Goal: Task Accomplishment & Management: Contribute content

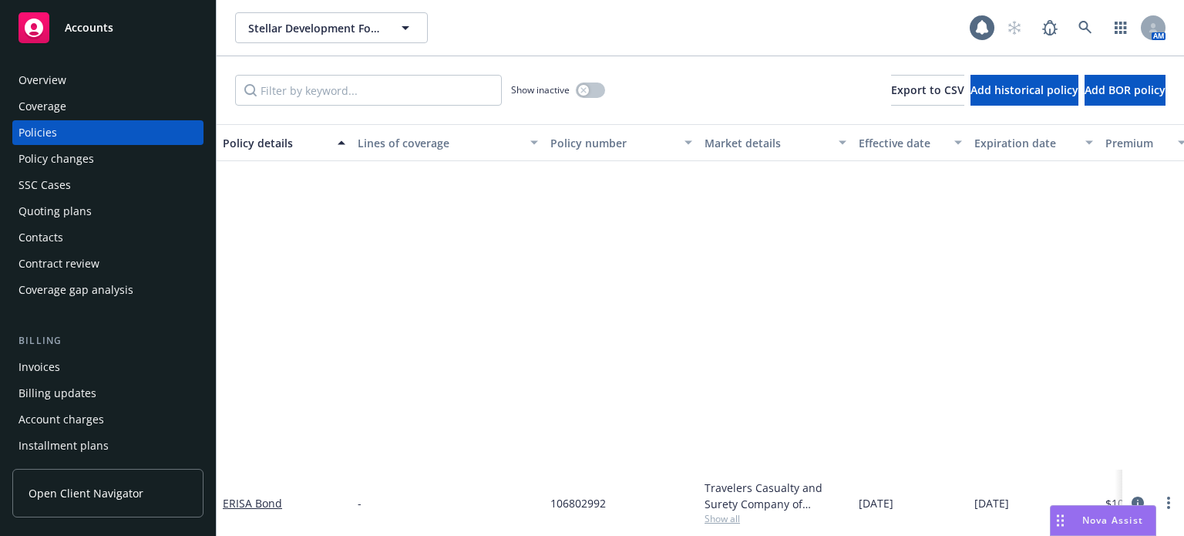
scroll to position [405, 0]
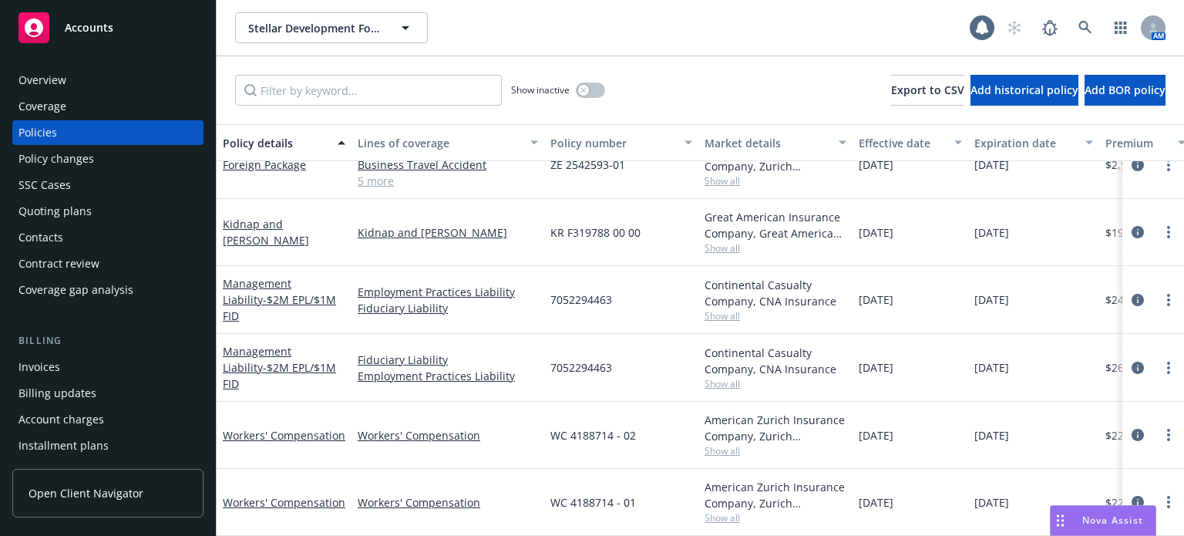
click at [738, 314] on span "Show all" at bounding box center [775, 315] width 142 height 13
click at [413, 335] on div "Fiduciary Liability Employment Practices Liability" at bounding box center [447, 368] width 193 height 68
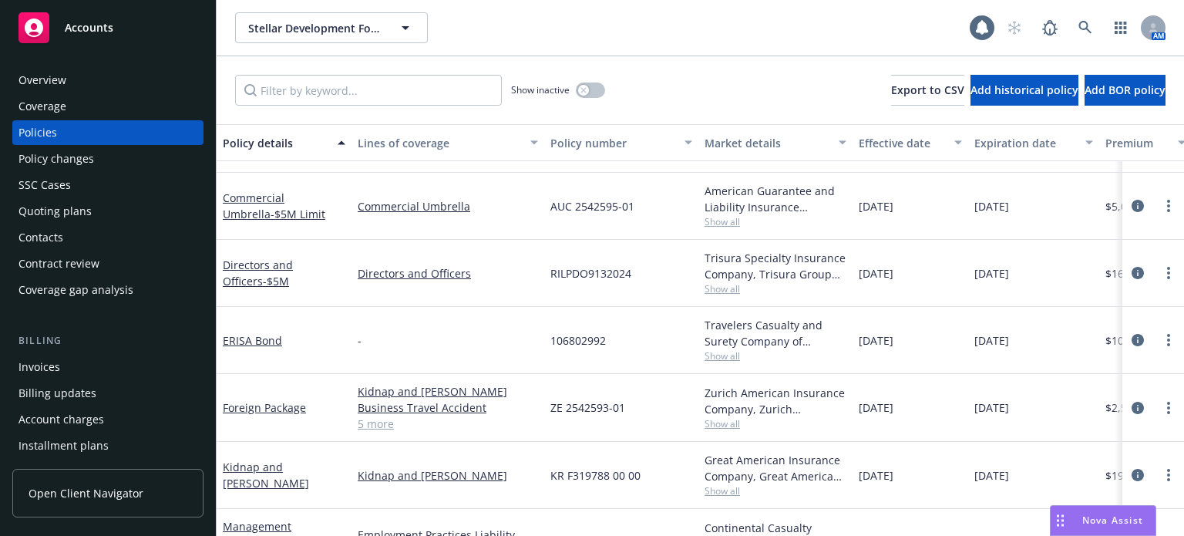
scroll to position [183, 0]
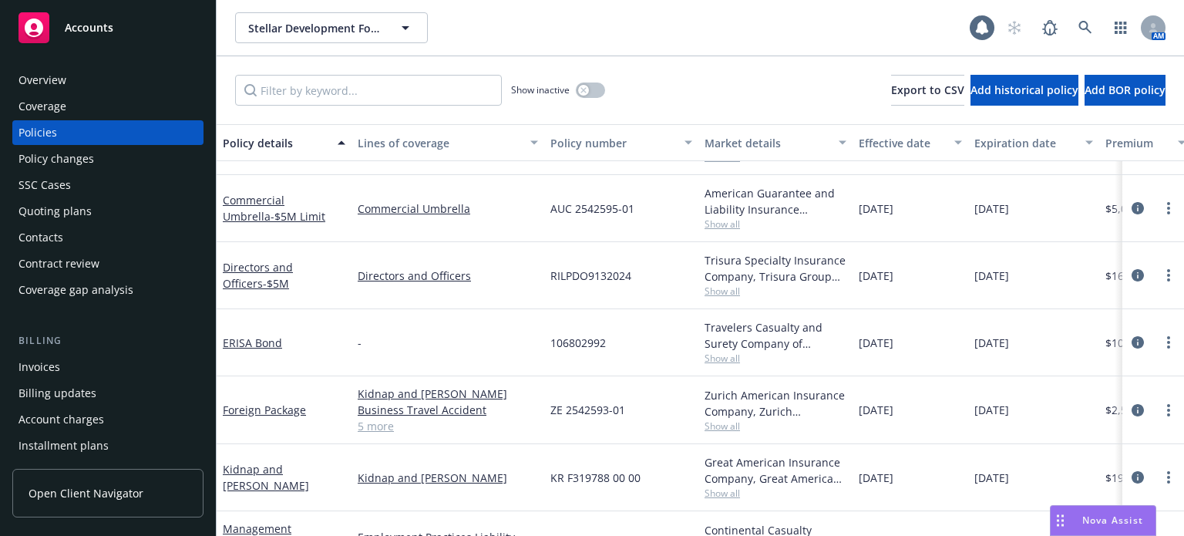
click at [89, 197] on div "Overview Coverage Policies Policy changes SSC Cases Quoting plans Contacts Cont…" at bounding box center [107, 185] width 191 height 234
click at [84, 206] on div "Quoting plans" at bounding box center [54, 211] width 73 height 25
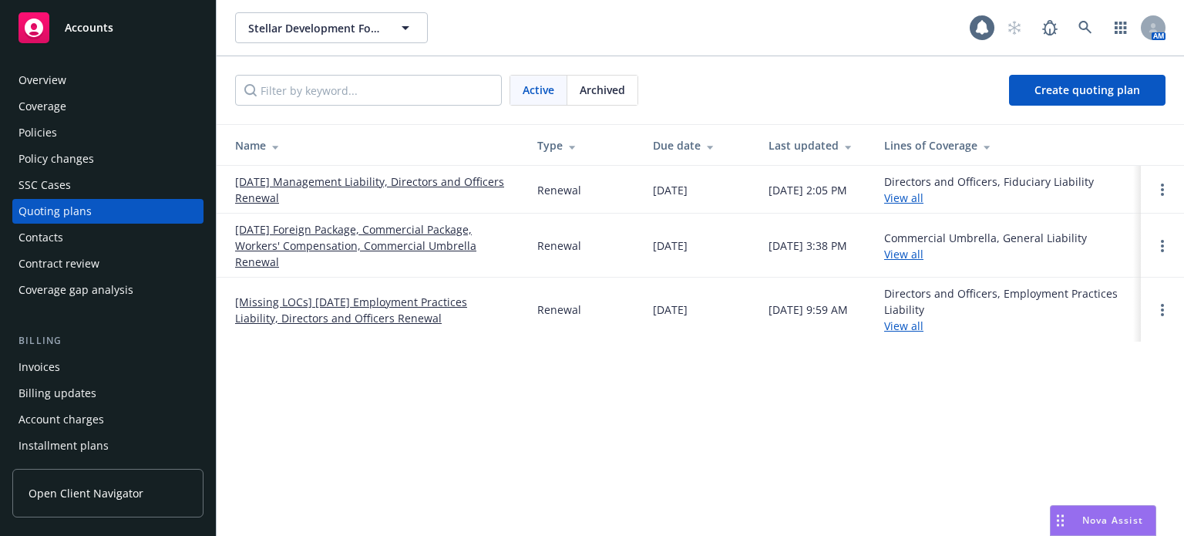
click at [339, 180] on link "[DATE] Management Liability, Directors and Officers Renewal" at bounding box center [373, 189] width 277 height 32
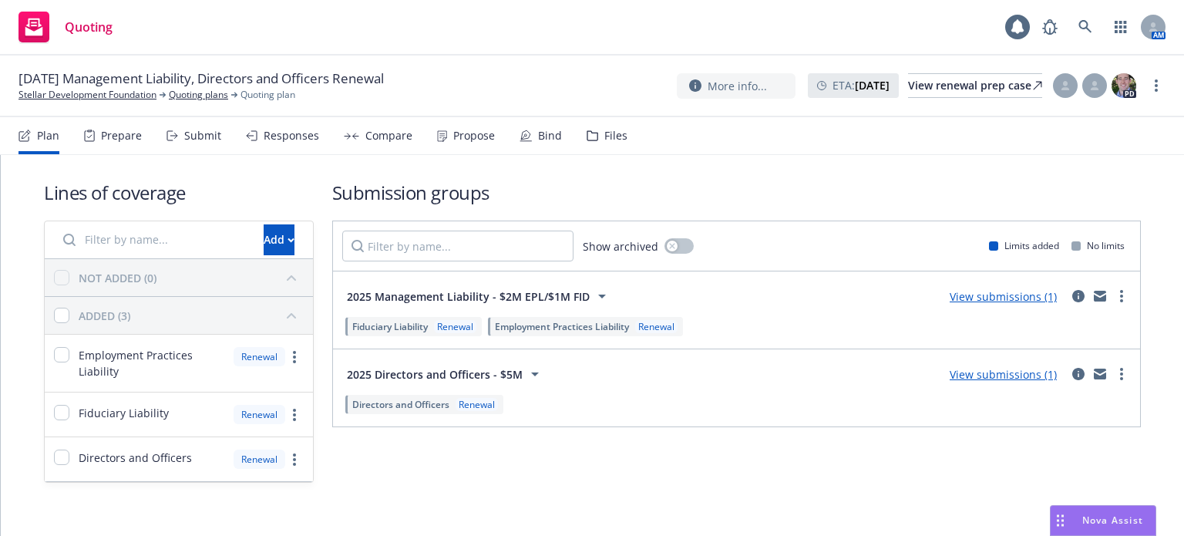
click at [999, 372] on link "View submissions (1)" at bounding box center [1003, 374] width 107 height 15
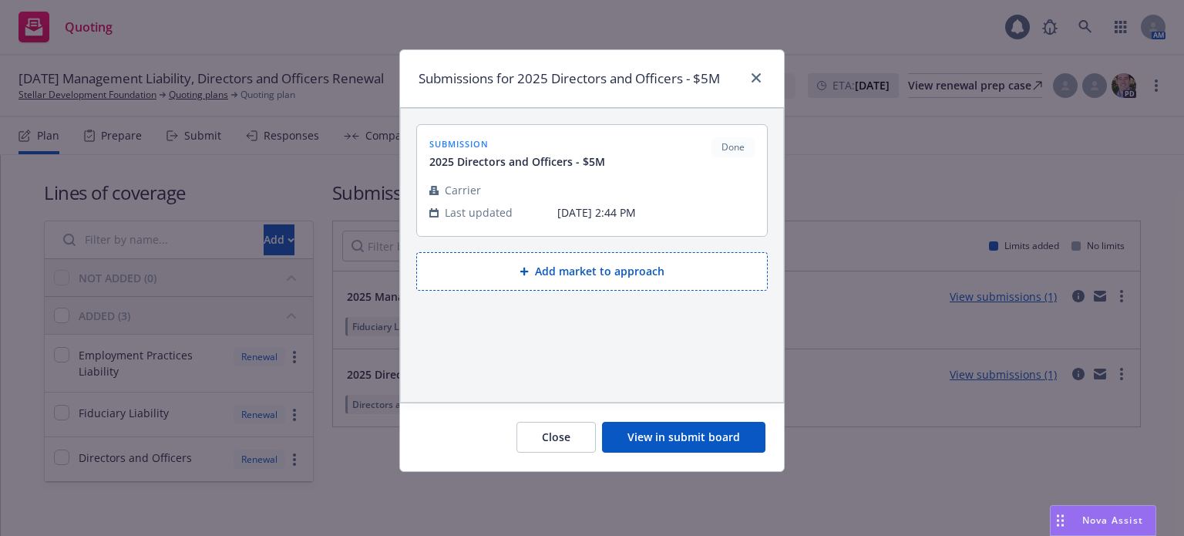
click at [687, 439] on button "View in submit board" at bounding box center [683, 437] width 163 height 31
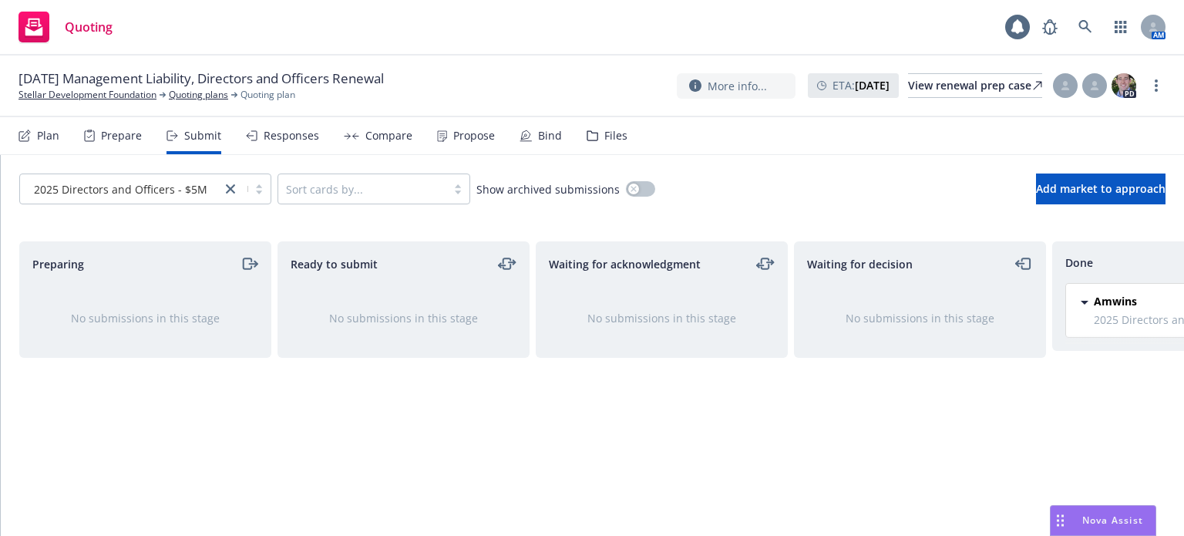
scroll to position [0, 139]
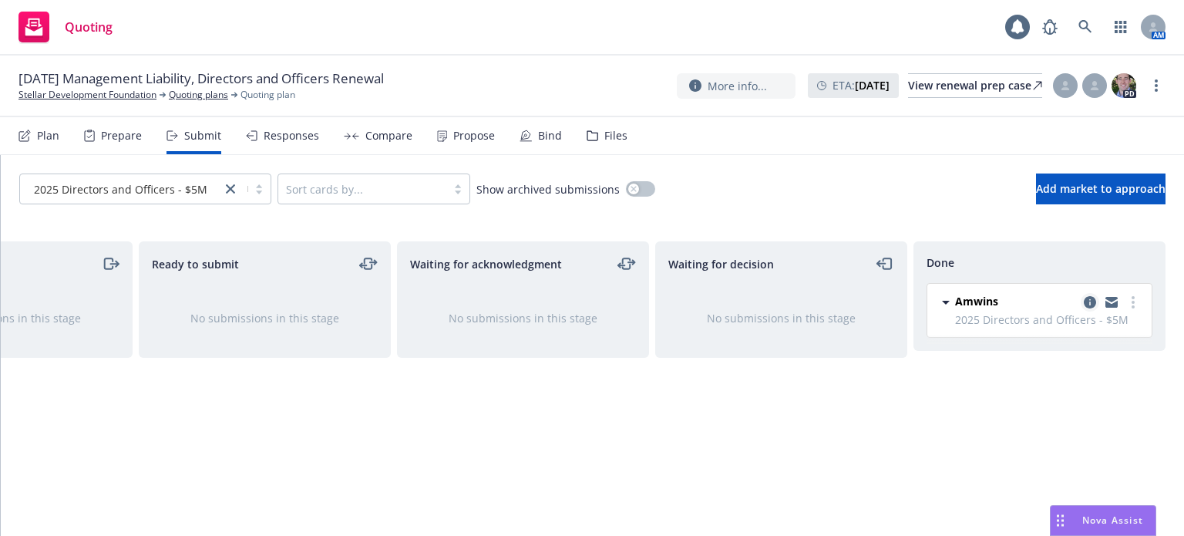
click at [1085, 304] on icon "copy logging email" at bounding box center [1090, 302] width 12 height 12
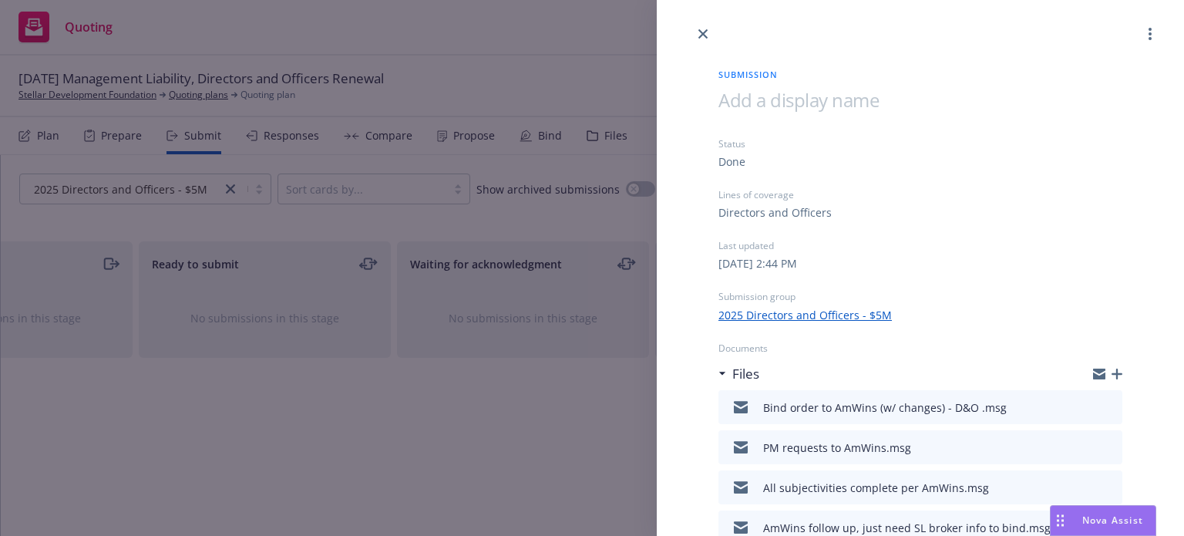
click at [1111, 375] on icon "button" at bounding box center [1116, 373] width 11 height 11
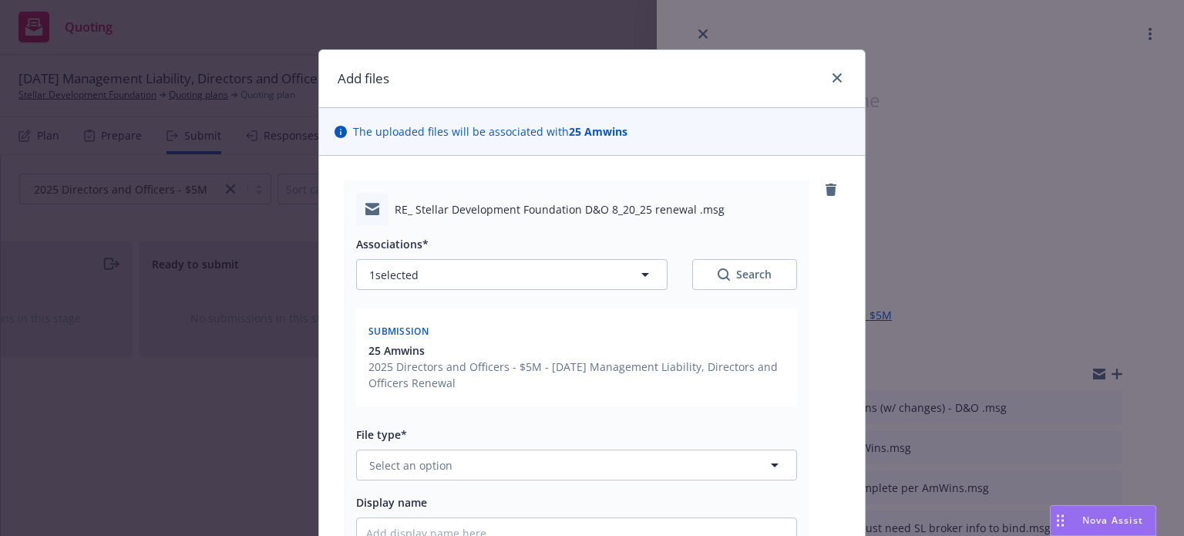
scroll to position [77, 0]
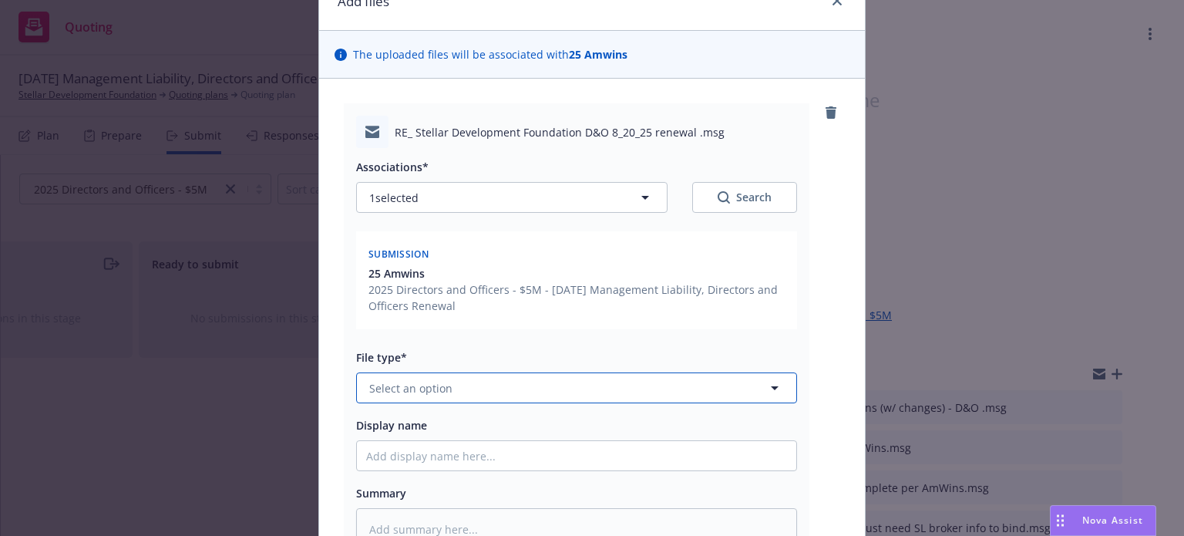
click at [412, 402] on button "Select an option" at bounding box center [576, 387] width 441 height 31
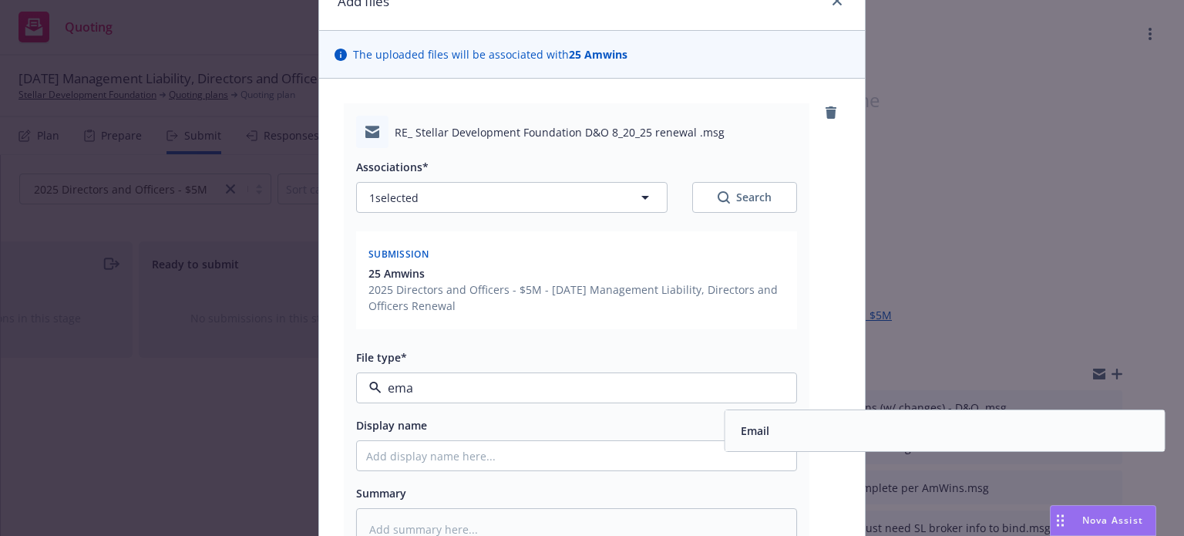
type input "emai"
click at [763, 432] on div "Email" at bounding box center [754, 430] width 38 height 22
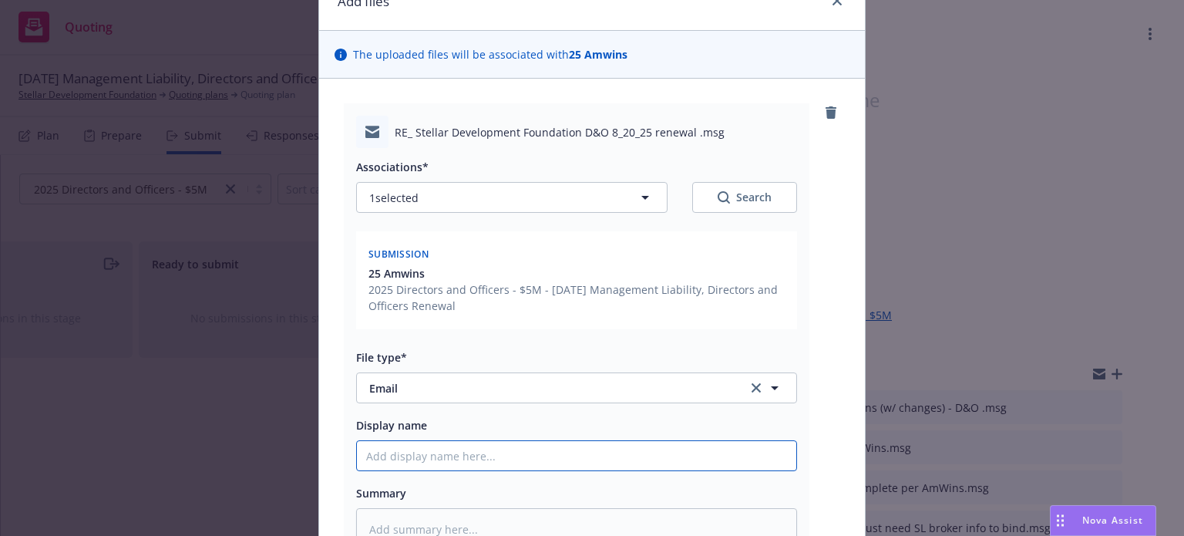
click at [455, 454] on input "Display name" at bounding box center [576, 455] width 439 height 29
type textarea "x"
type input "A"
type textarea "x"
type input "Am"
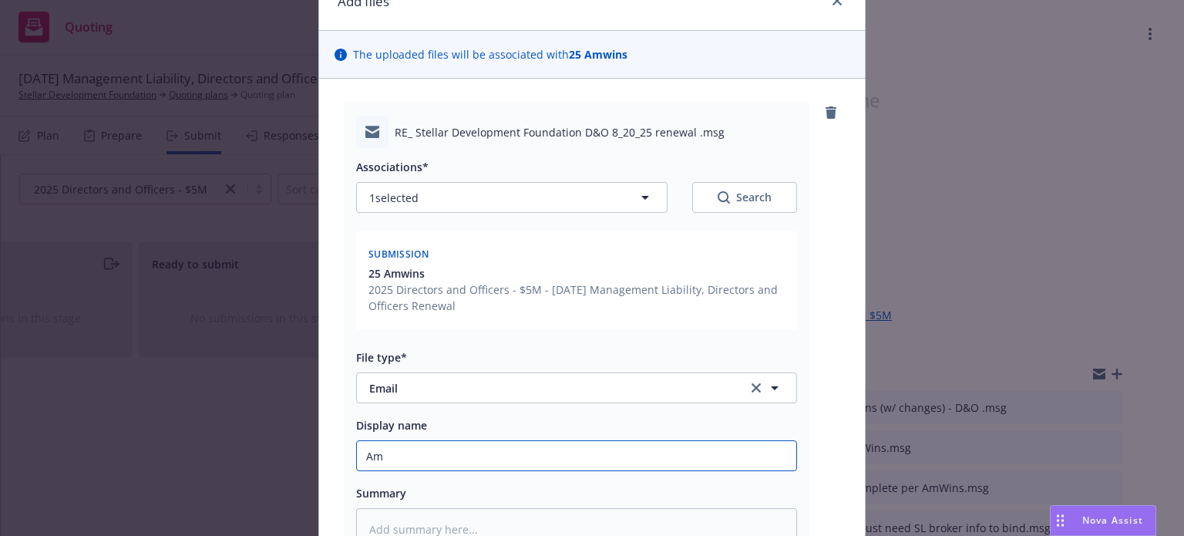
type textarea "x"
type input "AmW"
type textarea "x"
type input "AmWi"
type textarea "x"
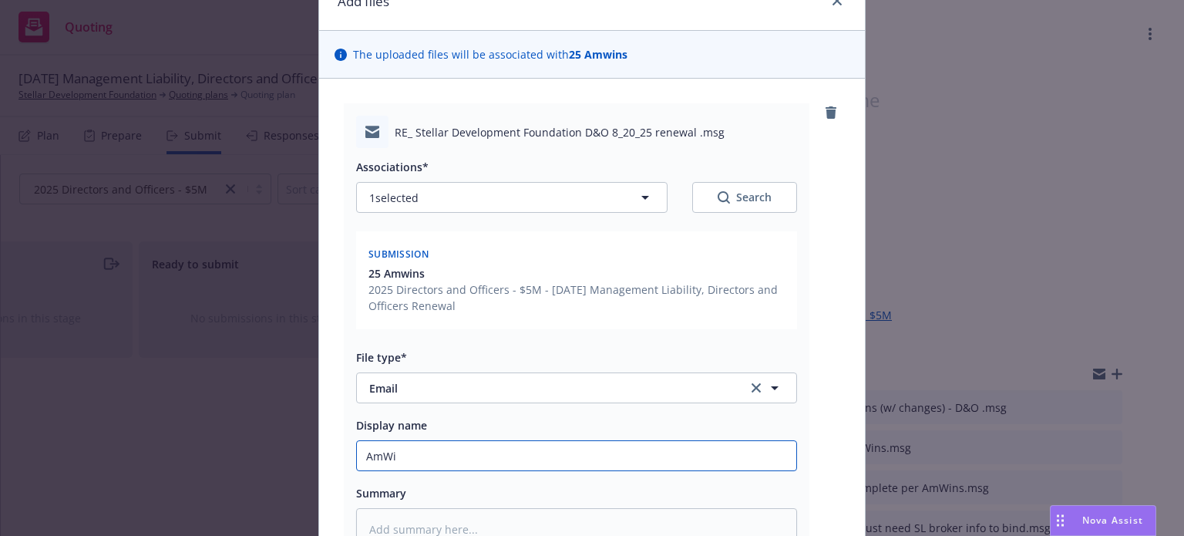
type input "AmWin"
type textarea "x"
type input "AmWins"
type textarea "x"
type input "AmWins"
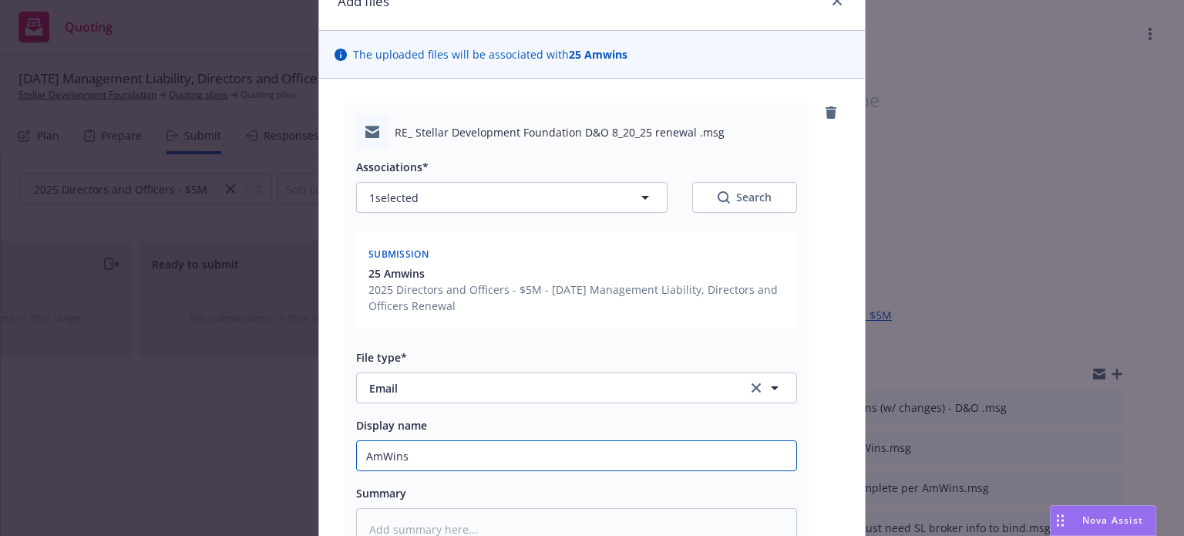
type textarea "x"
type input "AmWins c"
type textarea "x"
type input "AmWins co"
type textarea "x"
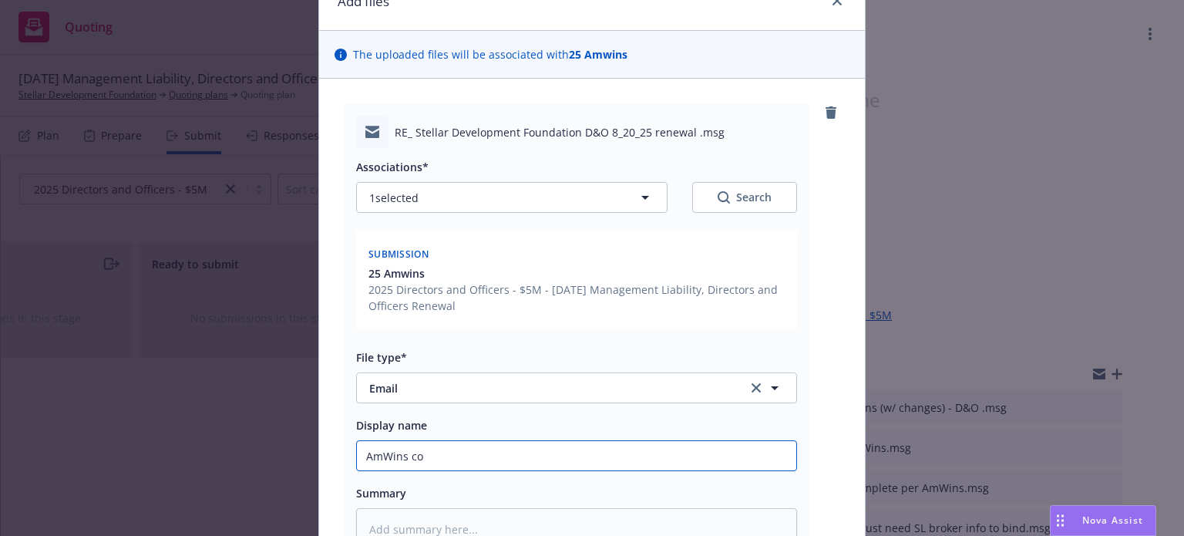
type input "AmWins con"
type textarea "x"
type input "AmWins conf"
type textarea "x"
type input "AmWins confi"
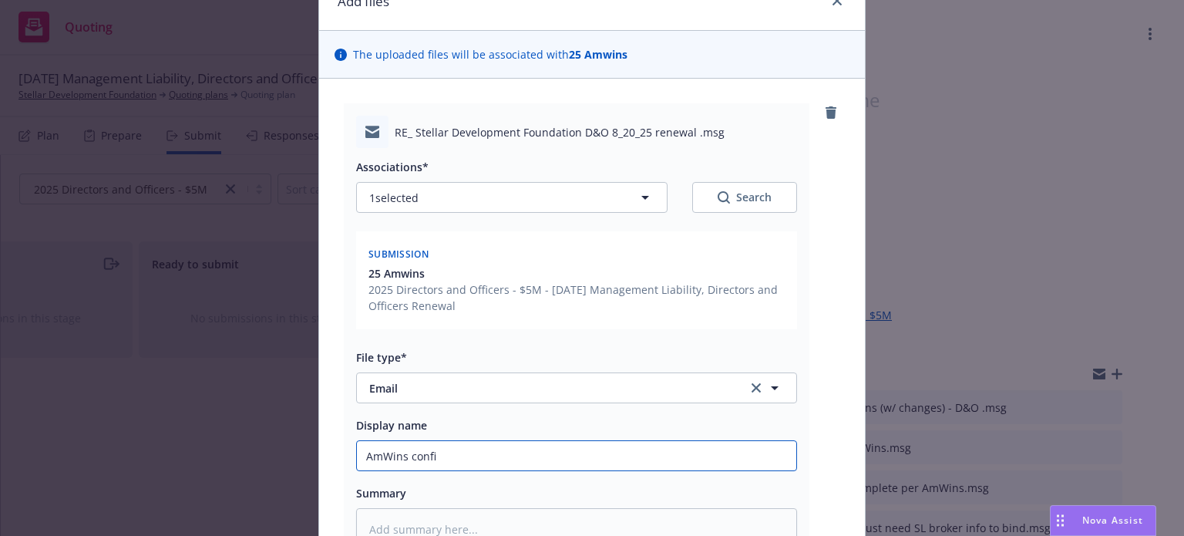
type textarea "x"
type input "AmWins confir"
type textarea "x"
type input "AmWins confirm"
type textarea "x"
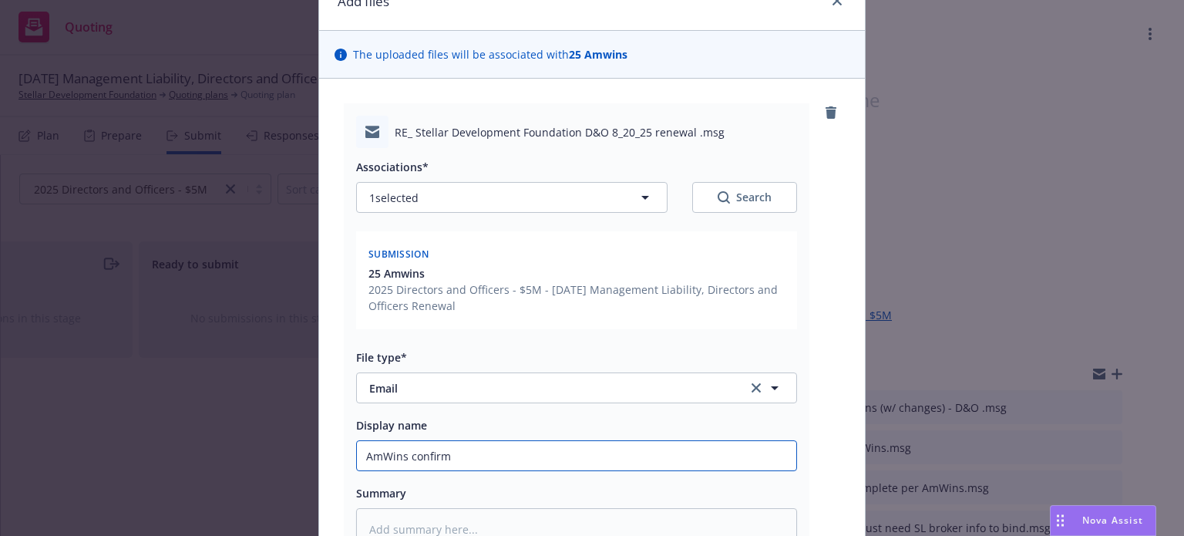
type input "AmWins confirme"
type textarea "x"
type input "AmWins confirmed"
type textarea "x"
type input "AmWins confirmed"
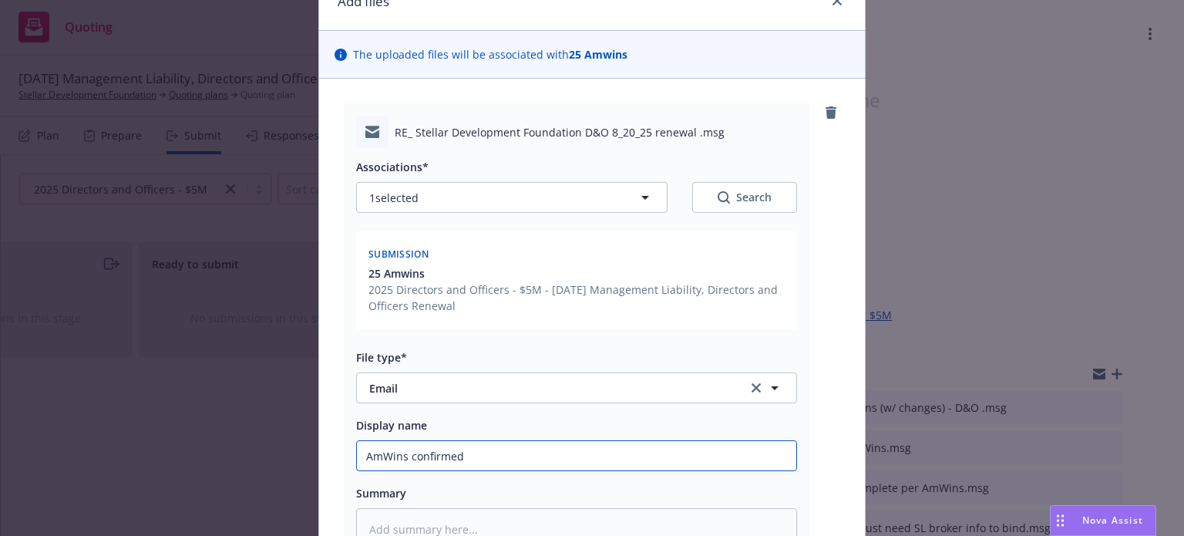
type textarea "x"
type input "AmWins confirmed b"
type textarea "x"
type input "AmWins confirmed bo"
type textarea "x"
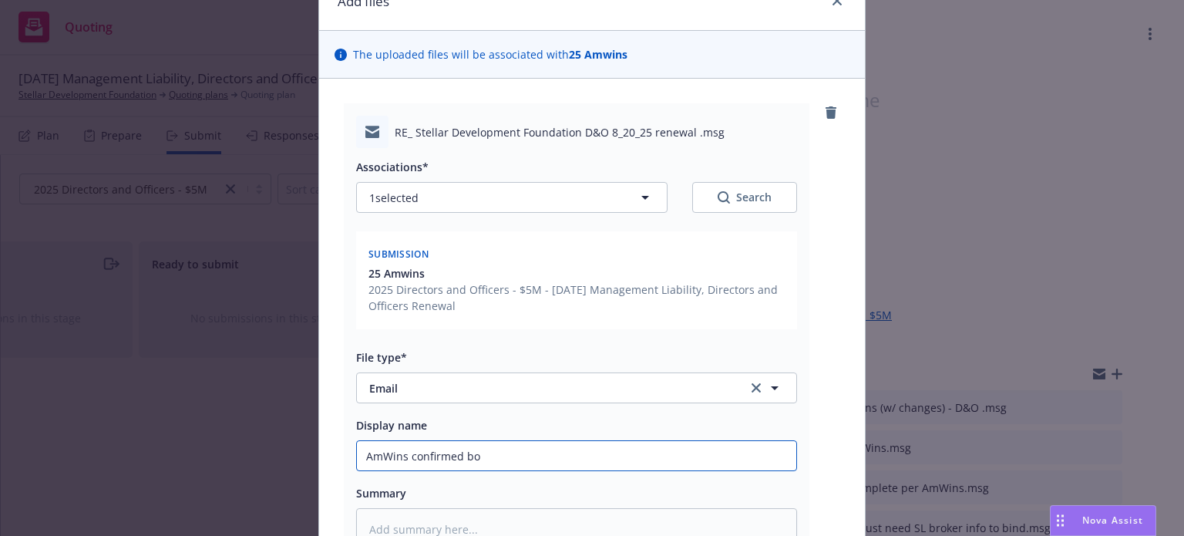
type input "AmWins confirmed bou"
type textarea "x"
type input "AmWins confirmed bound"
type textarea "x"
type input "AmWins confirmed bound"
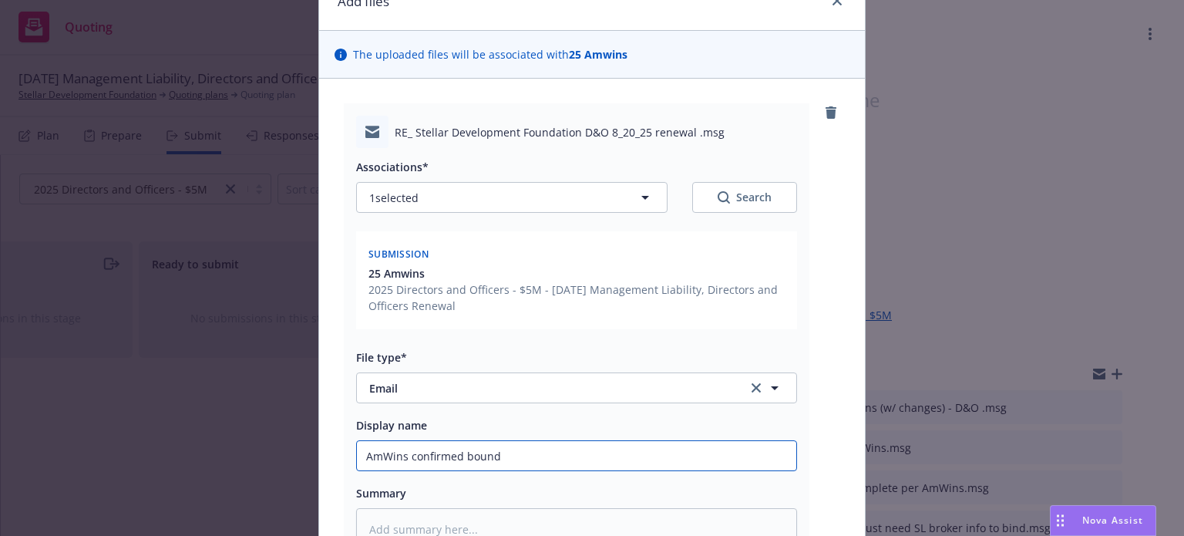
type textarea "x"
type input "AmWins confirmed bound w"
type textarea "x"
type input "AmWins confirmed bound w/"
type textarea "x"
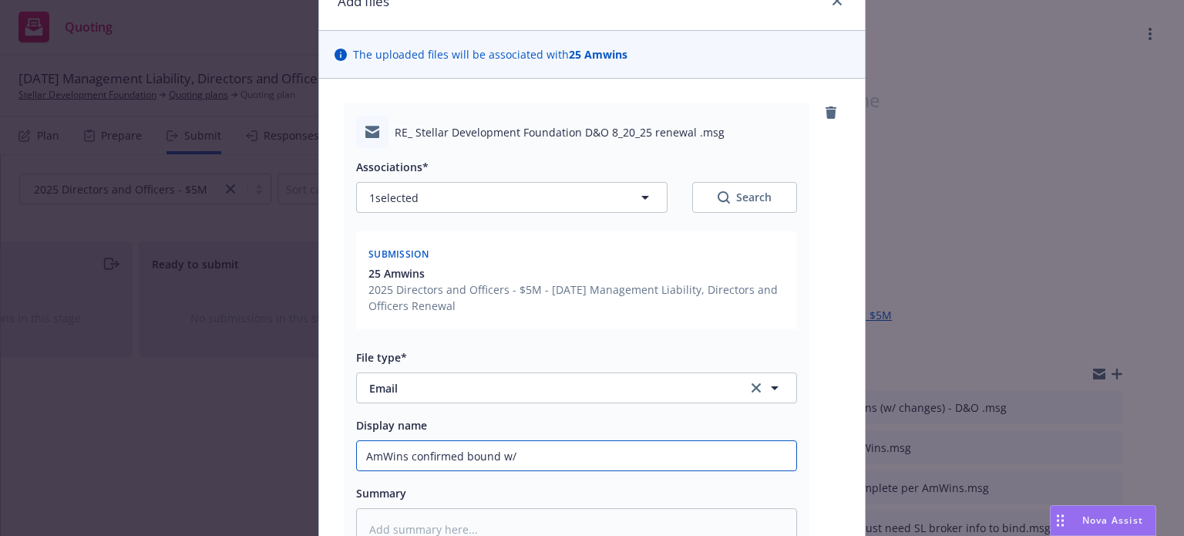
type input "AmWins confirmed bound w/ w"
type textarea "x"
type input "AmWins confirmed bound w/ wor"
type textarea "x"
type input "AmWins confirmed bound w/ word"
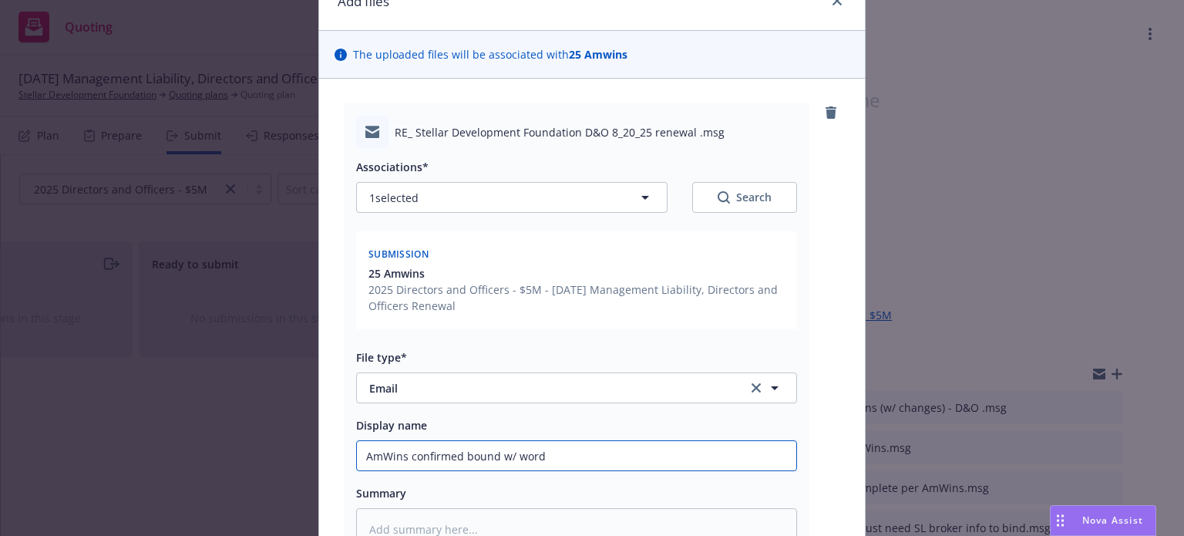
type textarea "x"
type input "AmWins confirmed bound w/ wordi"
type textarea "x"
type input "AmWins confirmed bound w/ wordin"
type textarea "x"
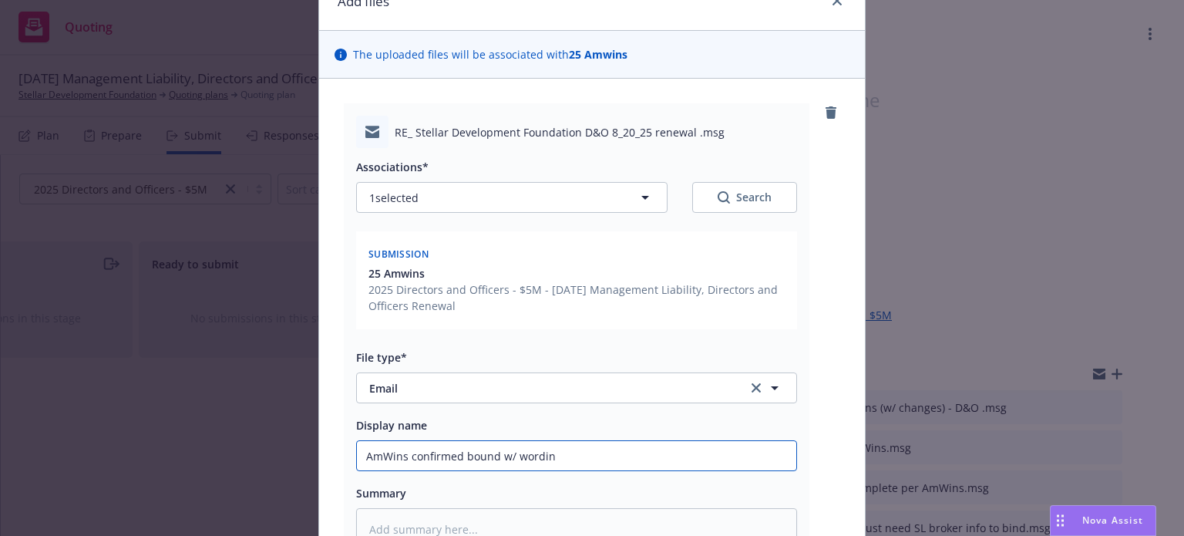
type input "AmWins confirmed bound w/ wording"
type textarea "x"
type input "AmWins confirmed bound w/ wording"
type textarea "x"
type input "AmWins confirmed bound w/ wording r"
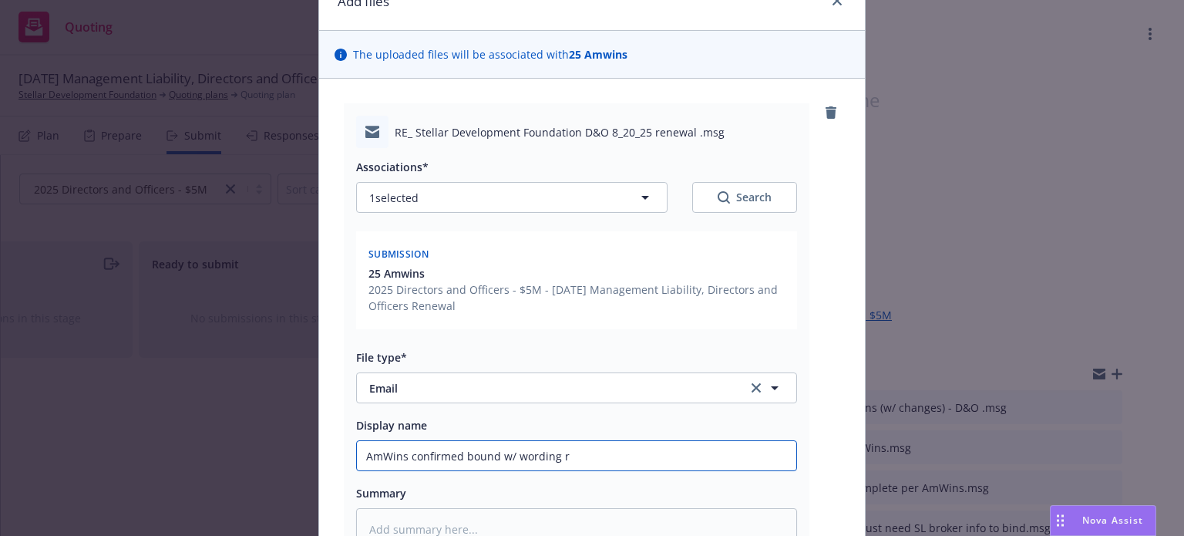
type textarea "x"
type input "AmWins confirmed bound w/ wording re"
type textarea "x"
type input "AmWins confirmed bound w/ wording req"
type textarea "x"
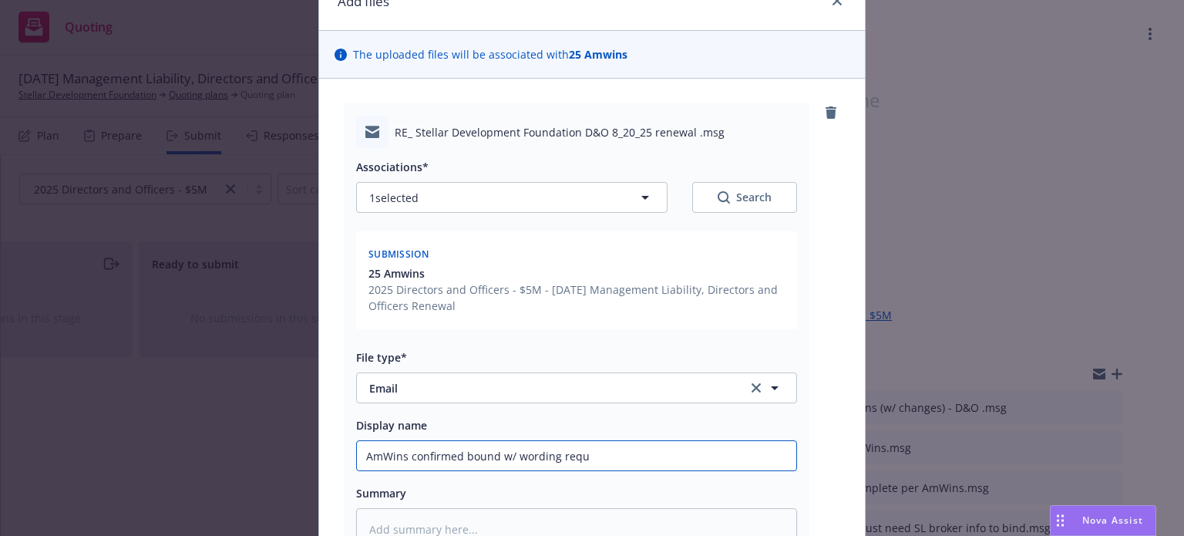
type input "AmWins confirmed bound w/ wording reque"
type textarea "x"
type input "AmWins confirmed bound w/ wording reques"
type textarea "x"
type input "AmWins confirmed bound w/ wording requests"
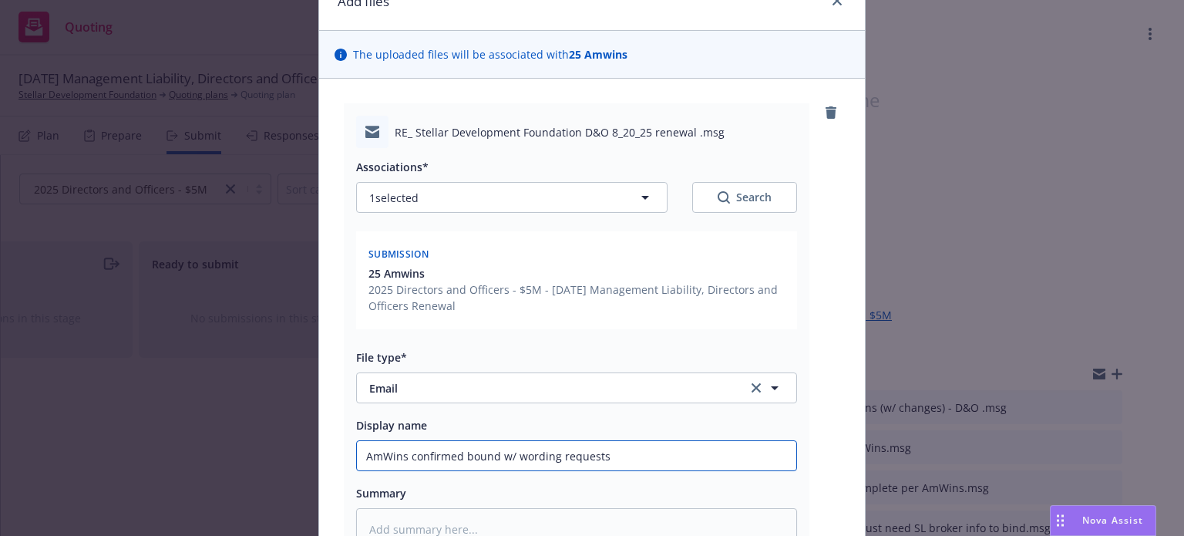
type textarea "x"
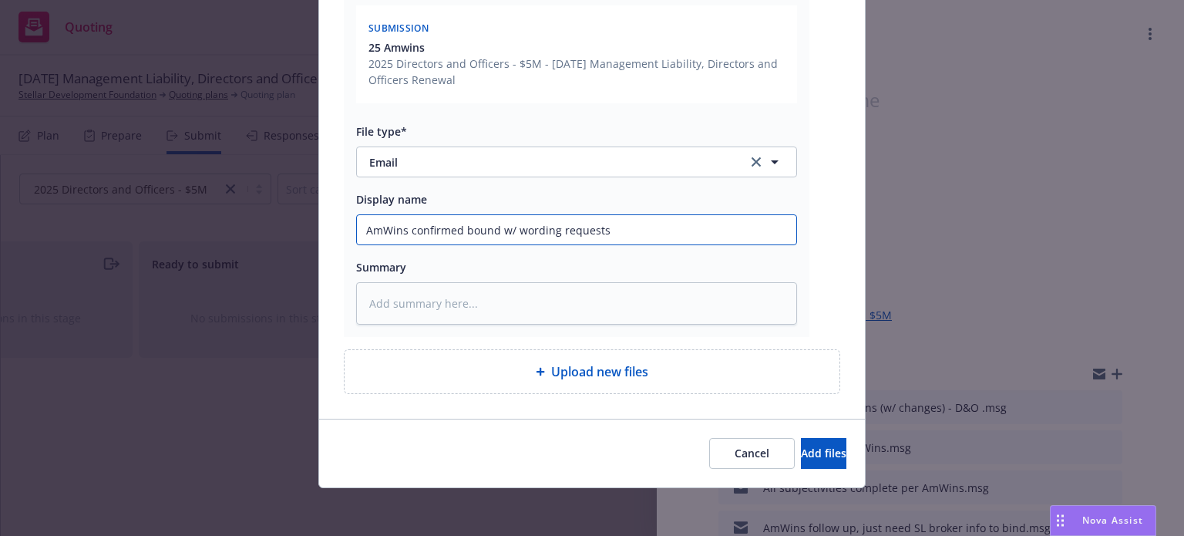
type input "AmWins confirmed bound w/ wording requests"
click at [762, 468] on div "Cancel Add files" at bounding box center [592, 453] width 546 height 69
click at [801, 462] on button "Add files" at bounding box center [823, 453] width 45 height 31
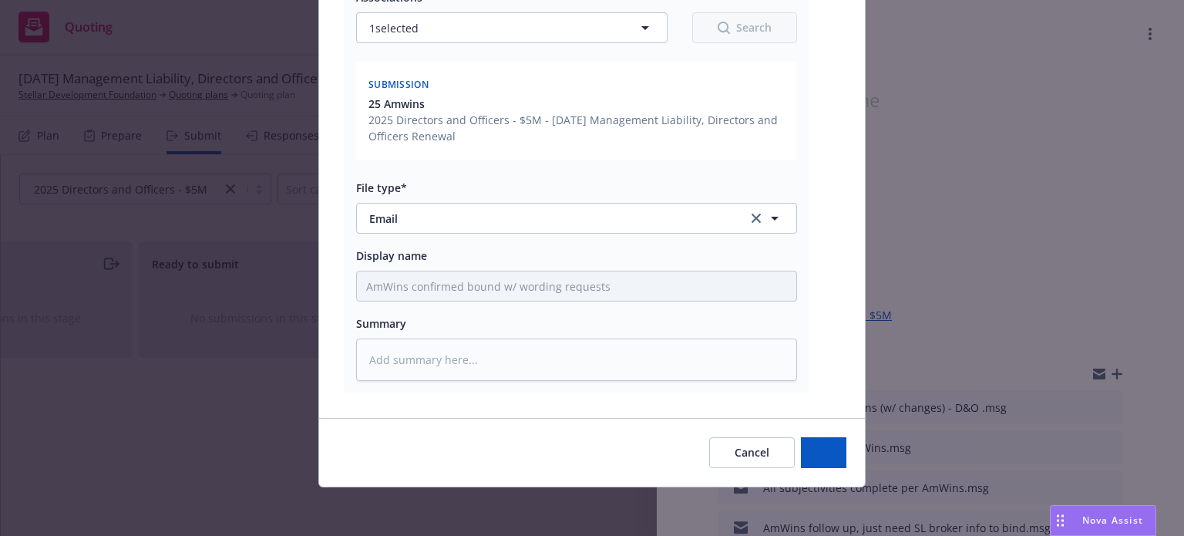
type textarea "x"
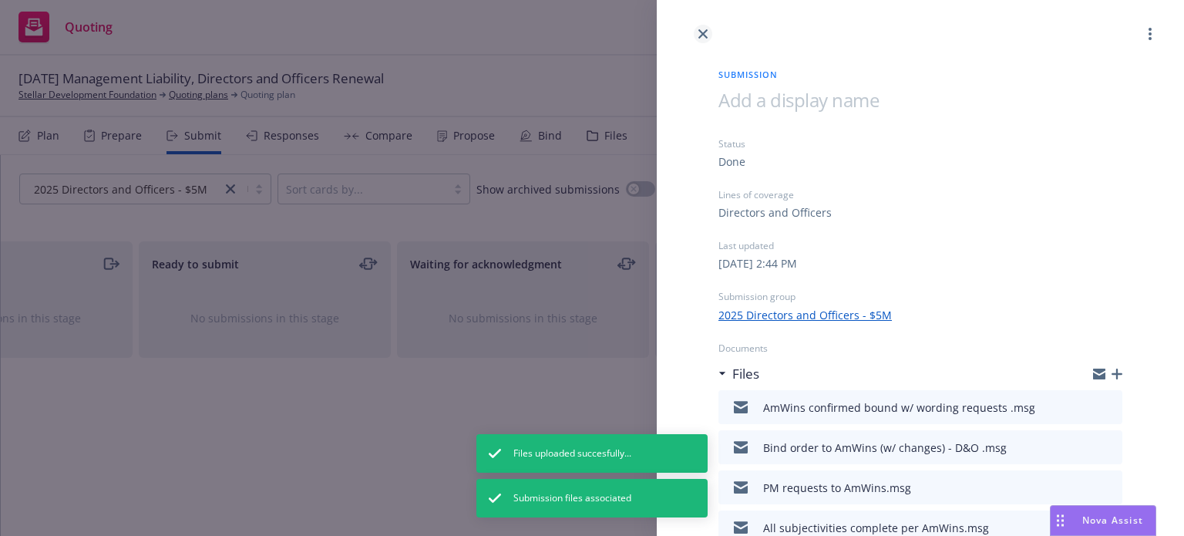
click at [703, 33] on icon "close" at bounding box center [702, 33] width 9 height 9
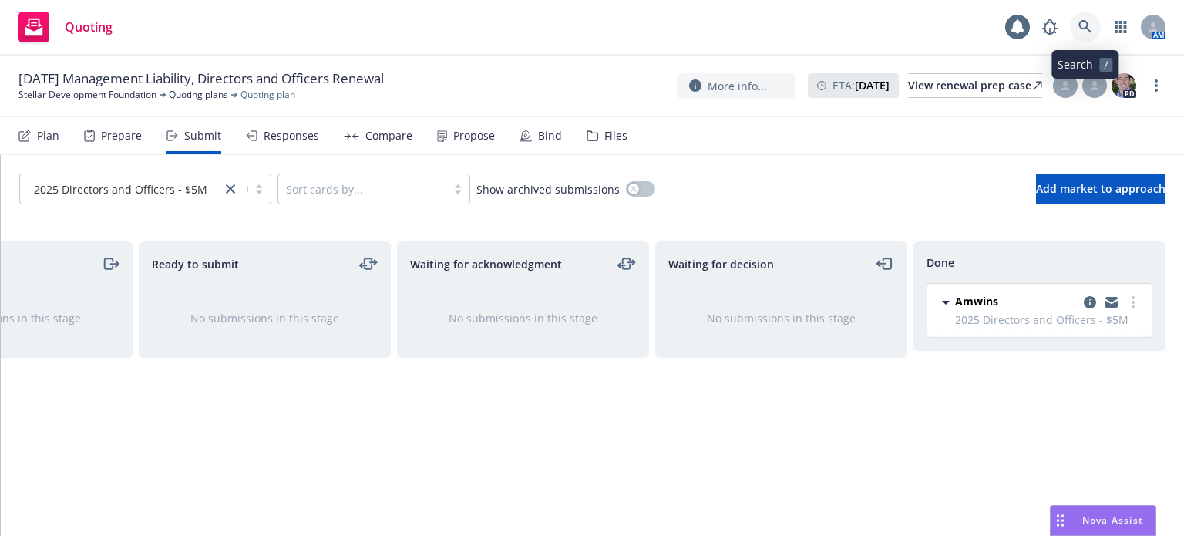
click at [1077, 18] on link at bounding box center [1085, 27] width 31 height 31
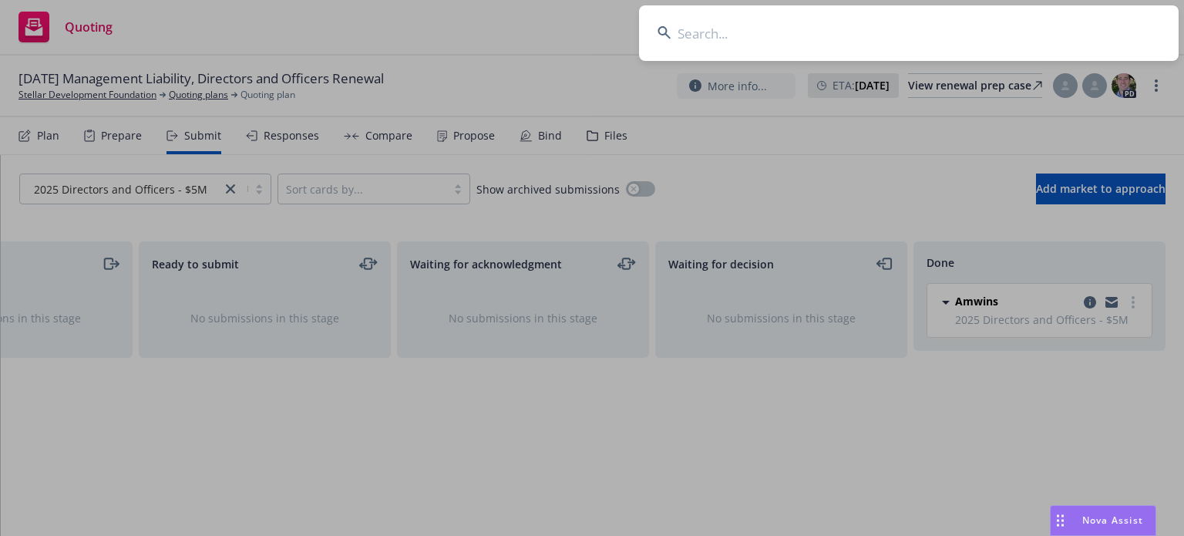
click at [876, 34] on input at bounding box center [909, 32] width 540 height 55
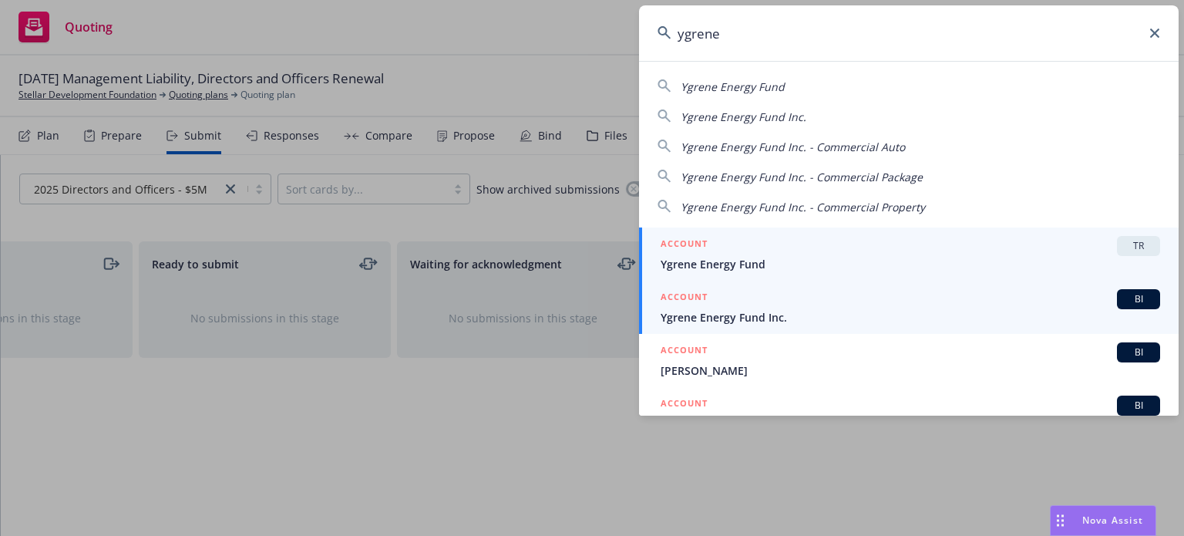
type input "ygrene"
click at [810, 323] on span "Ygrene Energy Fund Inc." at bounding box center [910, 317] width 499 height 16
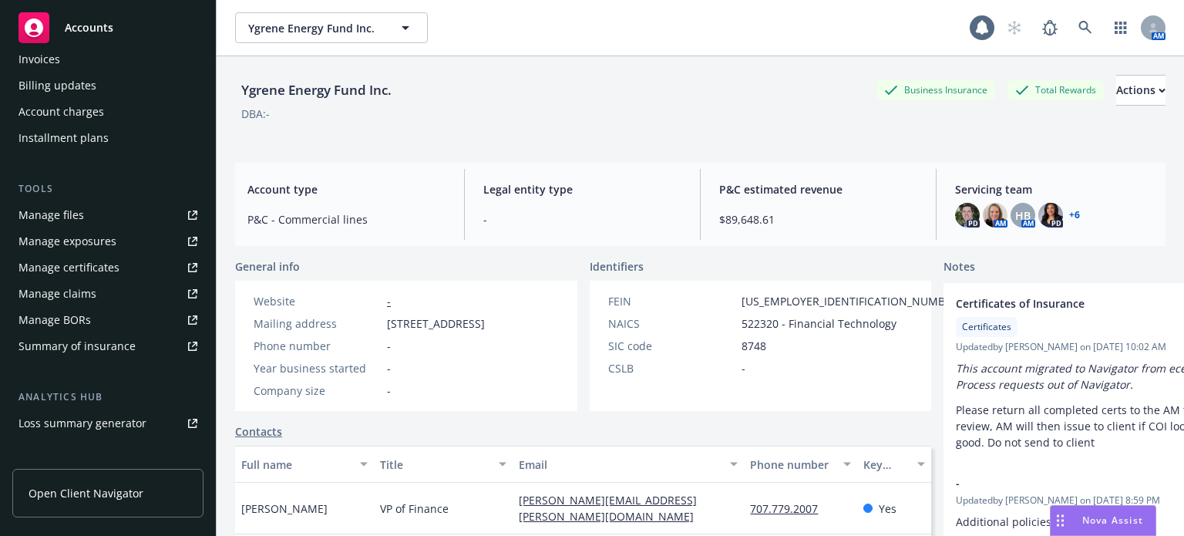
scroll to position [308, 0]
click at [83, 212] on link "Manage files" at bounding box center [107, 214] width 191 height 25
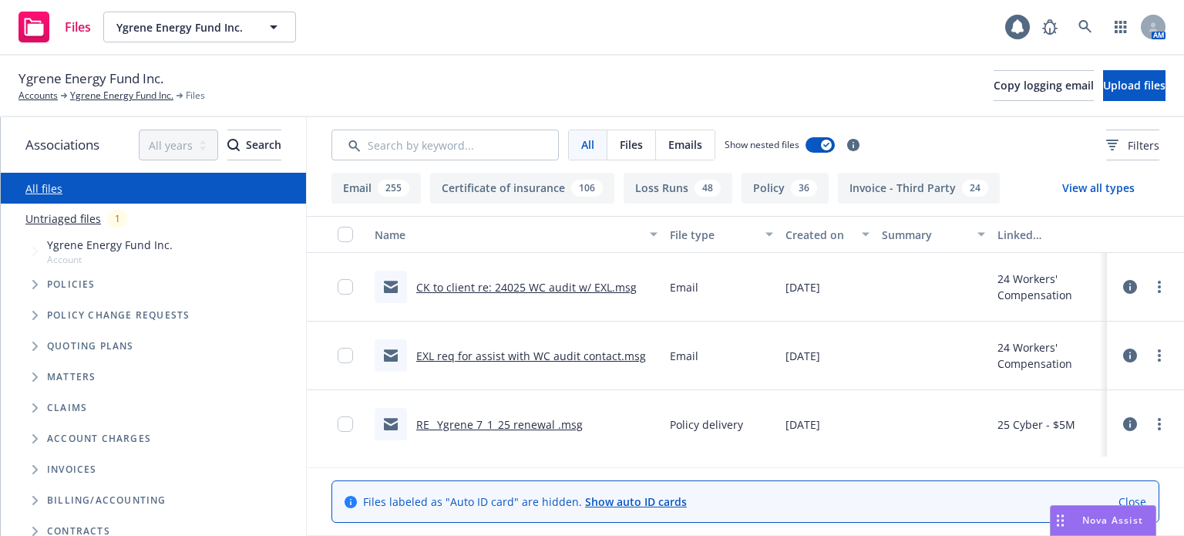
click at [526, 289] on link "CK to client re: 24025 WC audit w/ EXL.msg" at bounding box center [526, 287] width 220 height 15
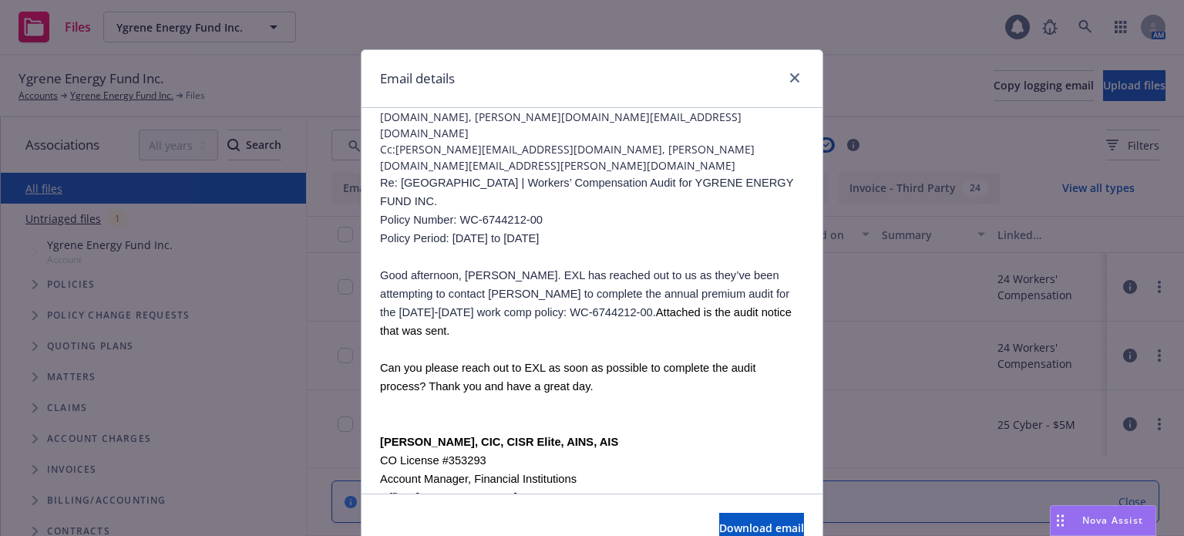
scroll to position [77, 0]
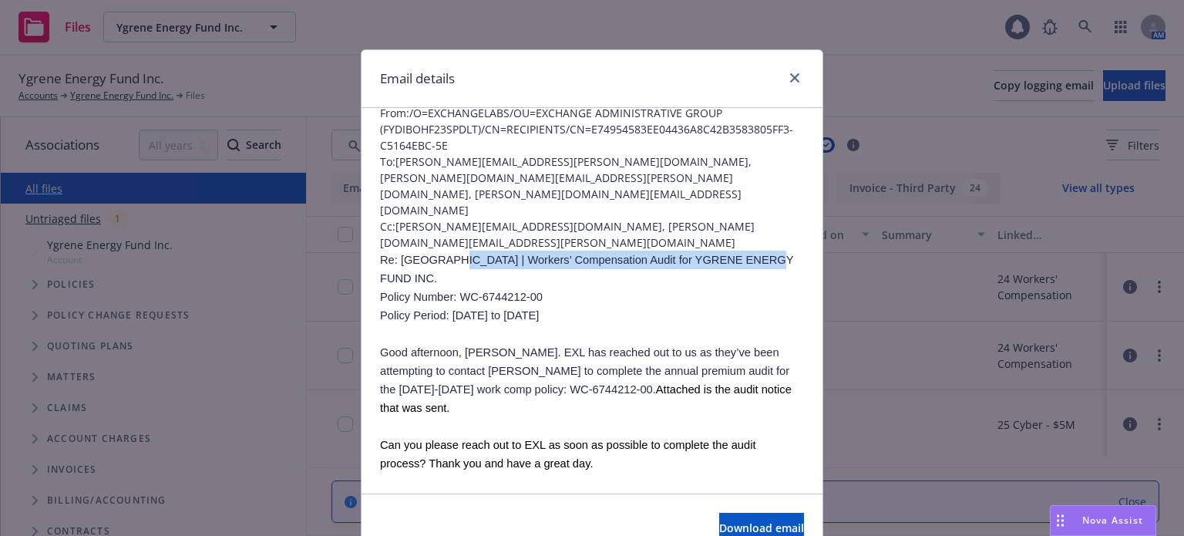
drag, startPoint x: 761, startPoint y: 214, endPoint x: 439, endPoint y: 207, distance: 323.0
click at [439, 250] on p "Re: Zurich | Workers’ Compensation Audit for YGRENE ENERGY FUND INC." at bounding box center [592, 268] width 424 height 37
copy span "Workers’ Compensation Audit for YGRENE ENERGY FUND INC."
click at [744, 526] on span "Download email" at bounding box center [761, 527] width 85 height 15
click at [790, 82] on icon "close" at bounding box center [794, 77] width 9 height 9
